Goal: Information Seeking & Learning: Learn about a topic

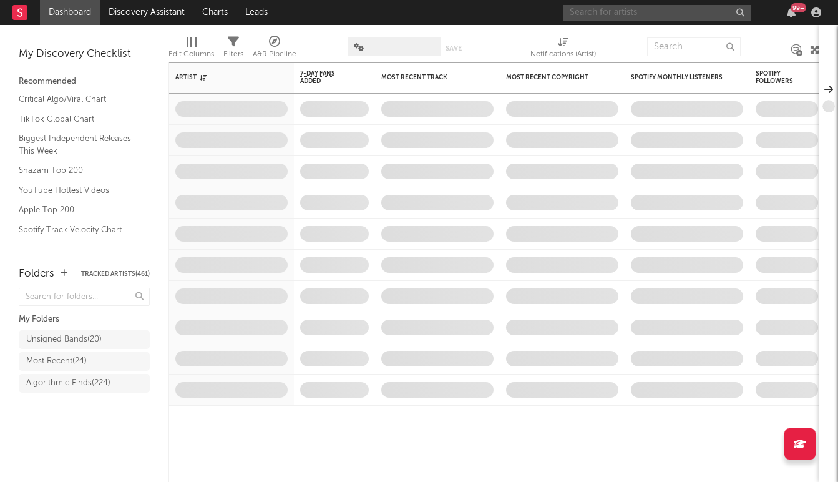
click at [600, 12] on input "text" at bounding box center [656, 13] width 187 height 16
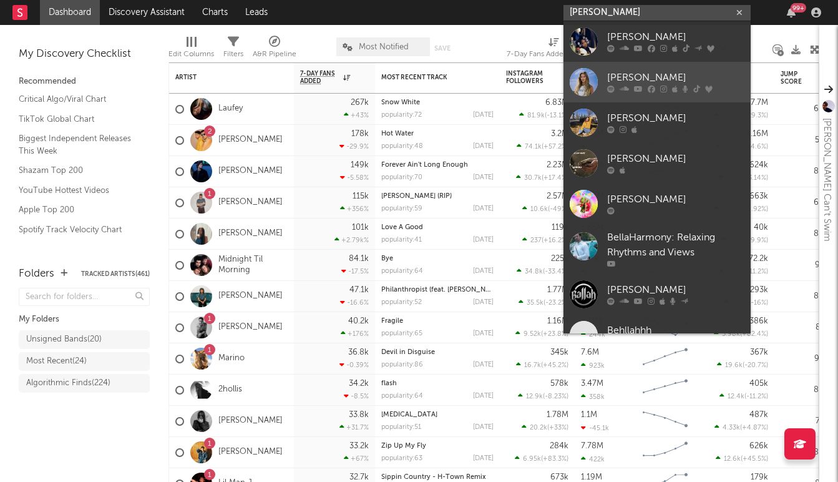
type input "[PERSON_NAME]"
click at [630, 78] on div "[PERSON_NAME]" at bounding box center [675, 77] width 137 height 15
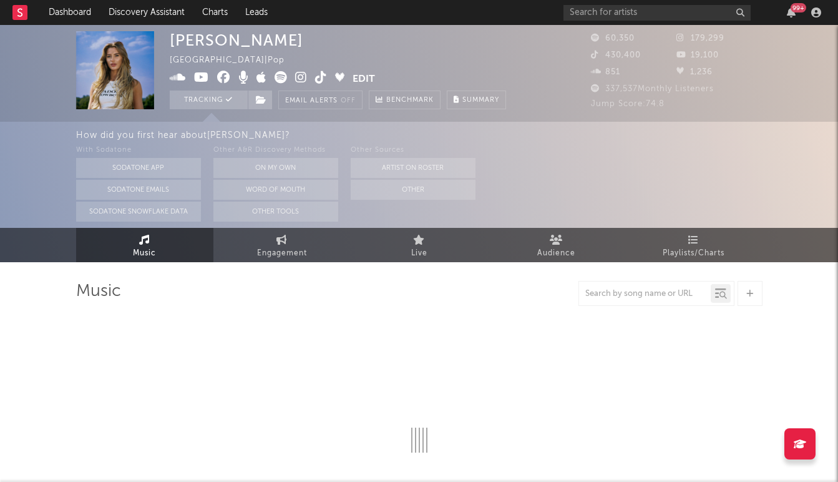
select select "6m"
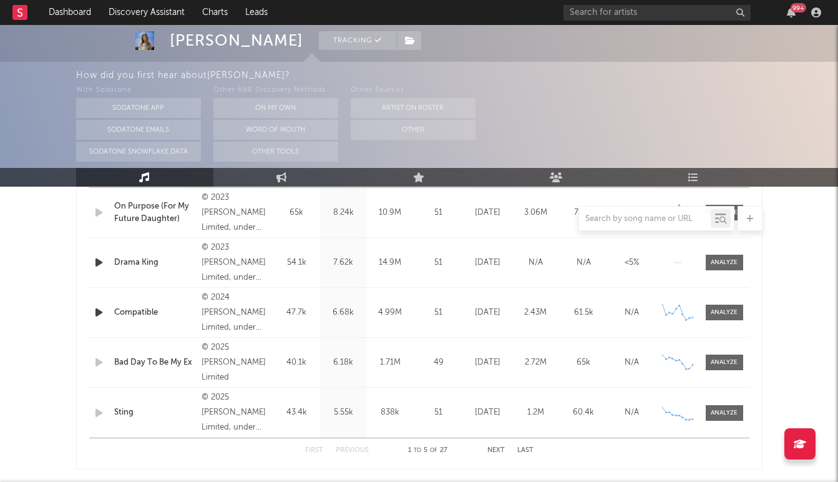
scroll to position [548, 0]
click at [716, 362] on div at bounding box center [723, 361] width 27 height 9
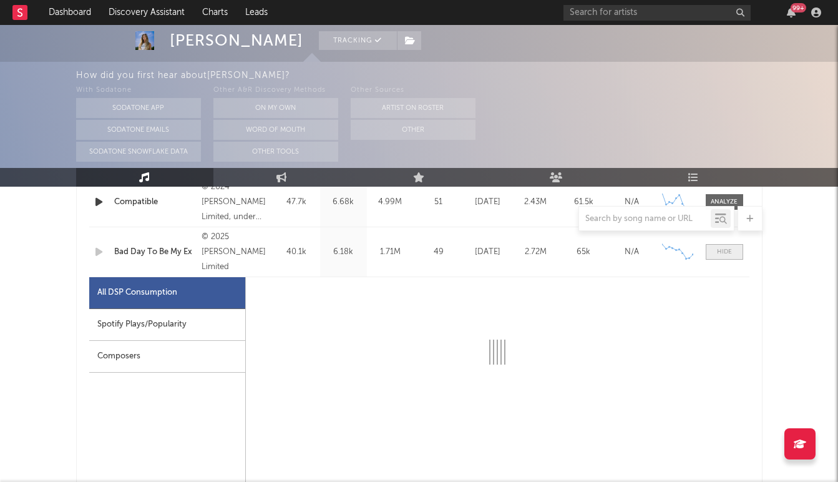
select select "1w"
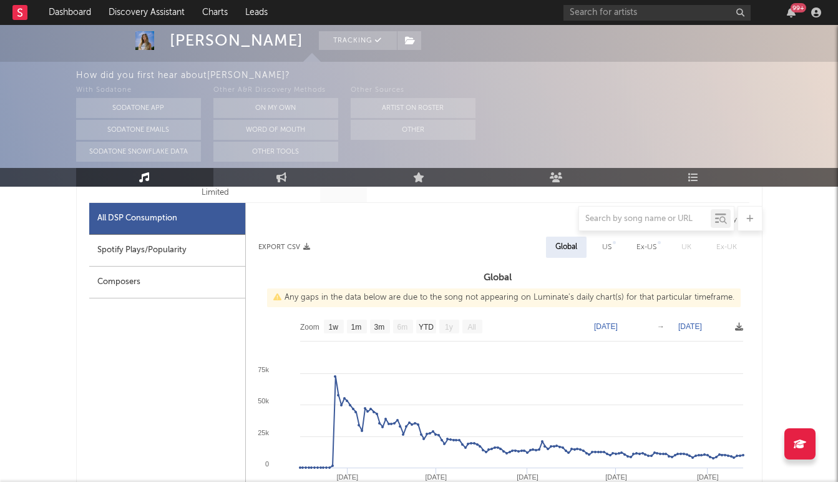
scroll to position [741, 0]
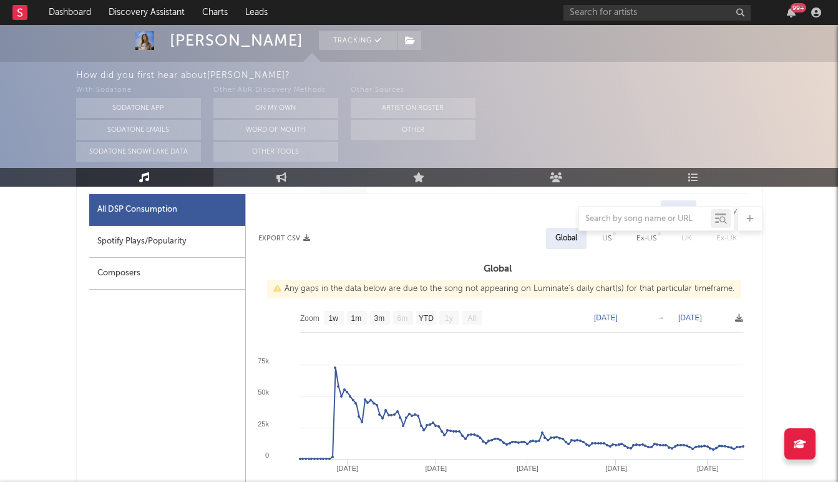
click at [608, 238] on div "US" at bounding box center [606, 238] width 9 height 15
select select "1w"
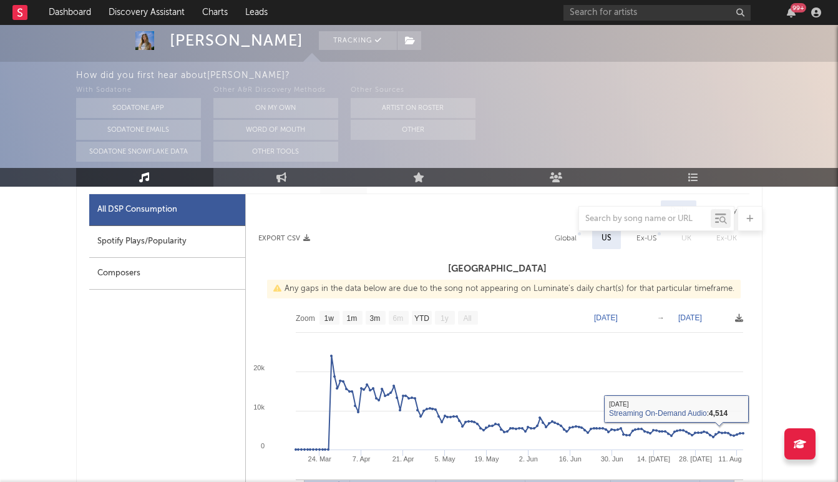
click at [639, 239] on div "Ex-US" at bounding box center [646, 238] width 20 height 15
select select "1w"
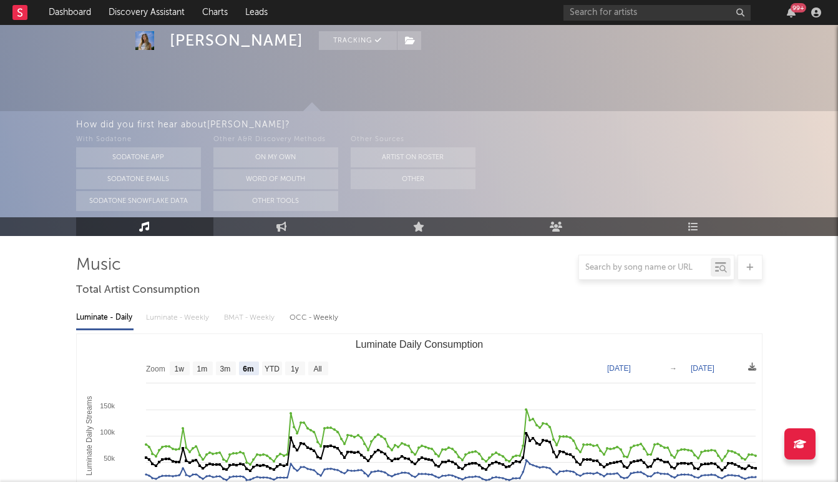
scroll to position [0, 0]
